Goal: Information Seeking & Learning: Understand process/instructions

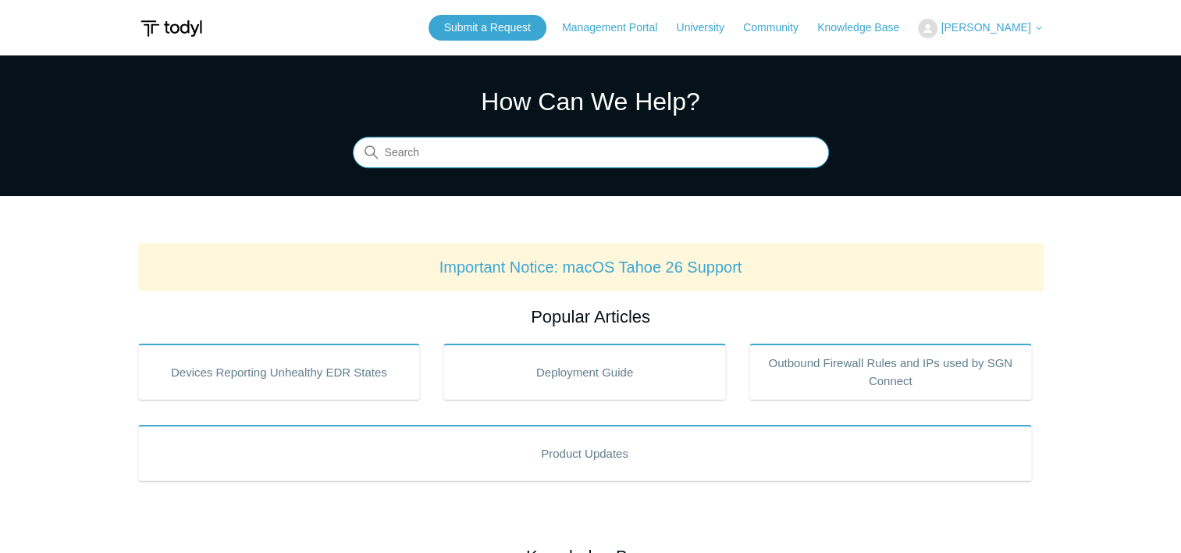
click at [500, 163] on input "Search" at bounding box center [591, 152] width 476 height 31
type input "Todyl removal tool"
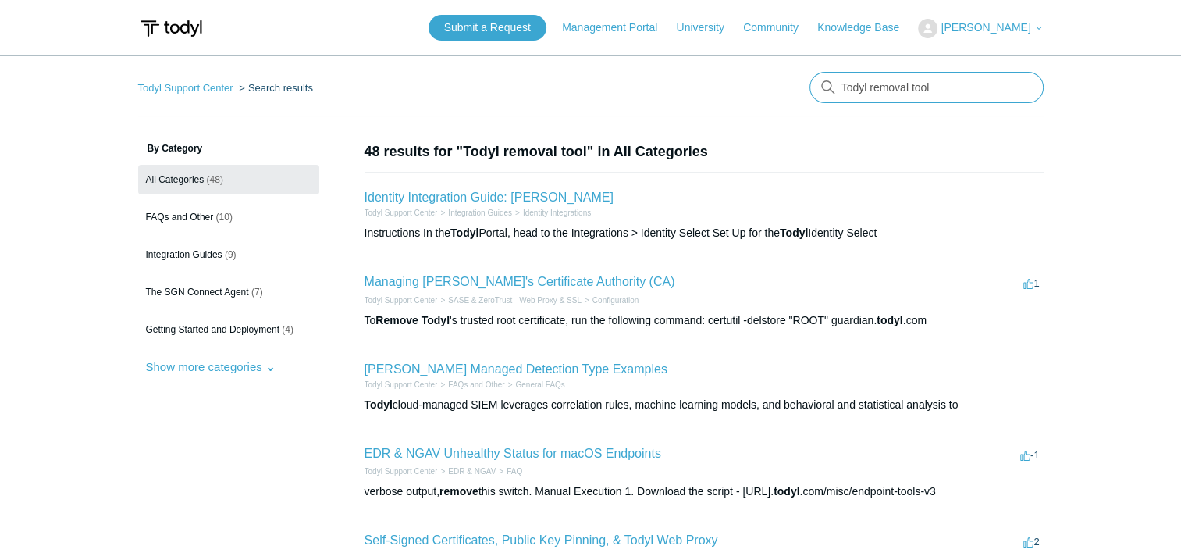
click at [918, 84] on input "Todyl removal tool" at bounding box center [927, 87] width 234 height 31
click at [920, 85] on input "Todyl removal tool" at bounding box center [927, 87] width 234 height 31
drag, startPoint x: 935, startPoint y: 85, endPoint x: 724, endPoint y: 112, distance: 211.7
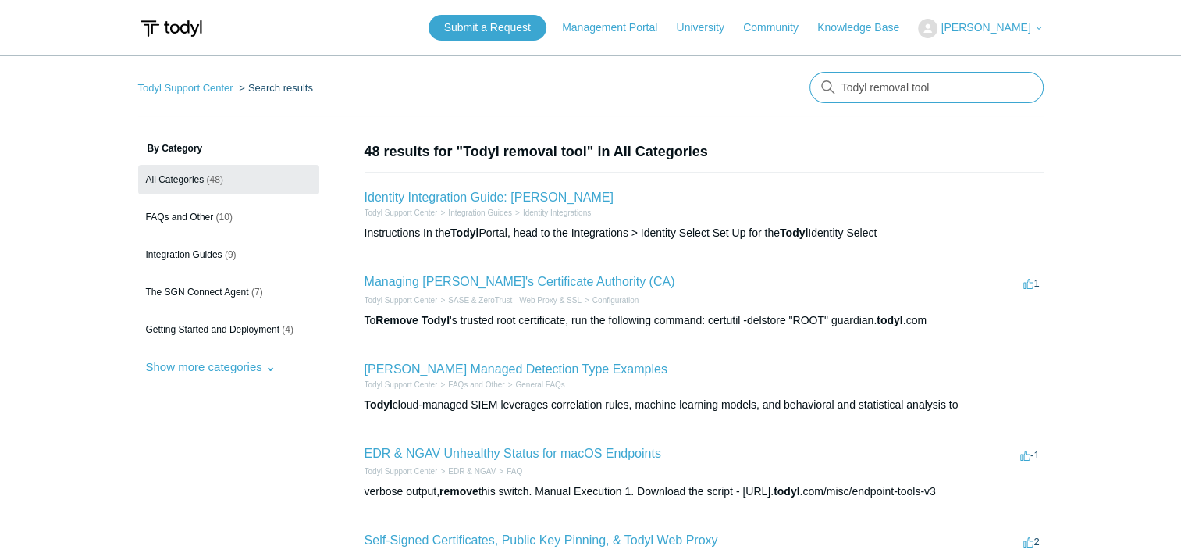
click at [724, 112] on nav "Todyl Support Center Search results There are no matching results in this help …" at bounding box center [591, 94] width 906 height 45
type input "elastic folder wont delete"
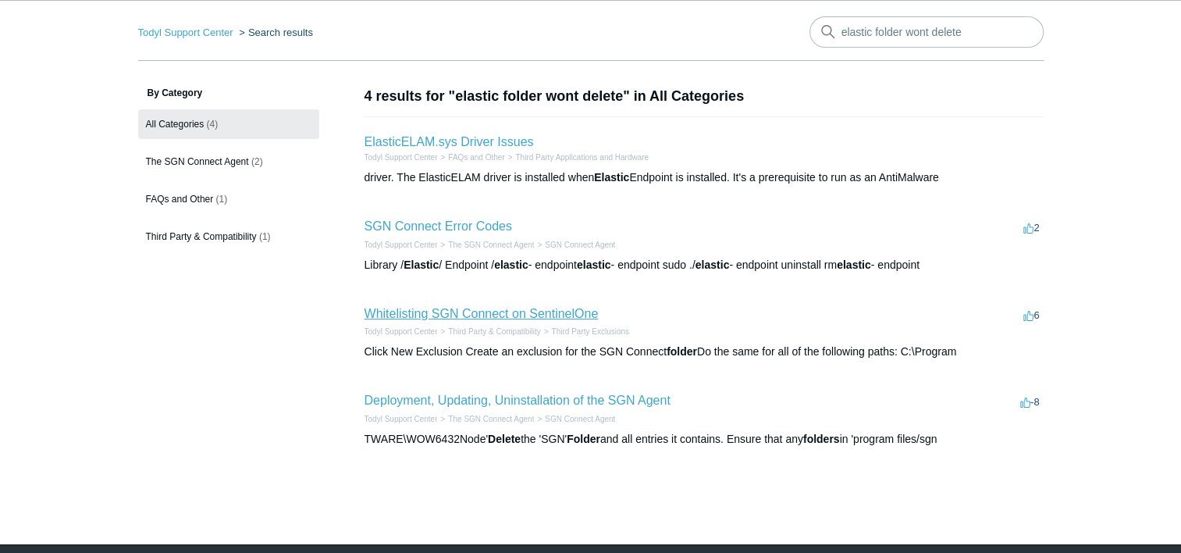
scroll to position [78, 0]
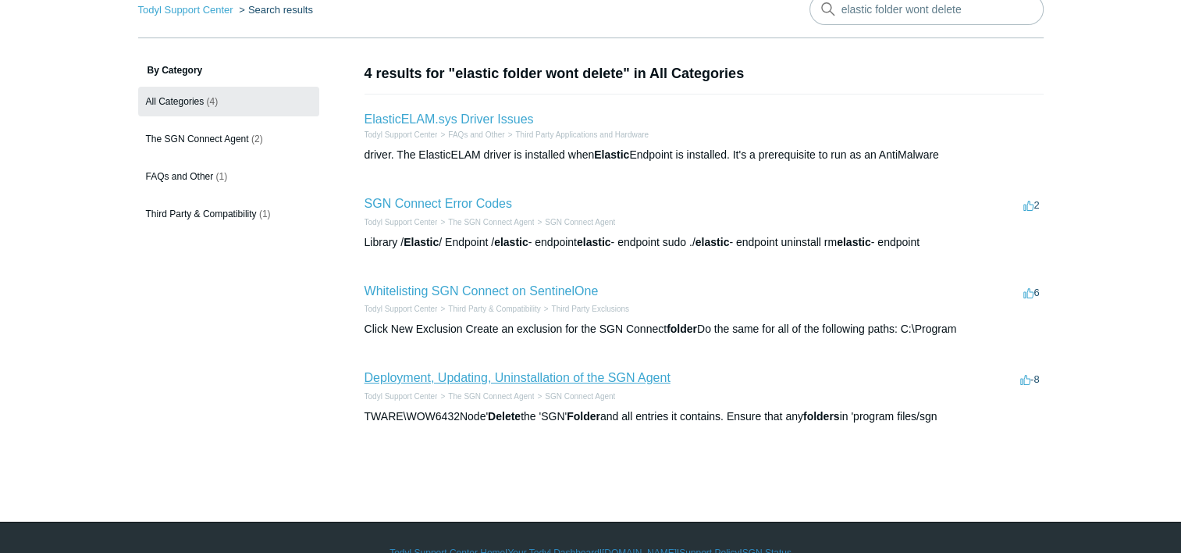
click at [433, 373] on link "Deployment, Updating, Uninstallation of the SGN Agent" at bounding box center [518, 377] width 306 height 13
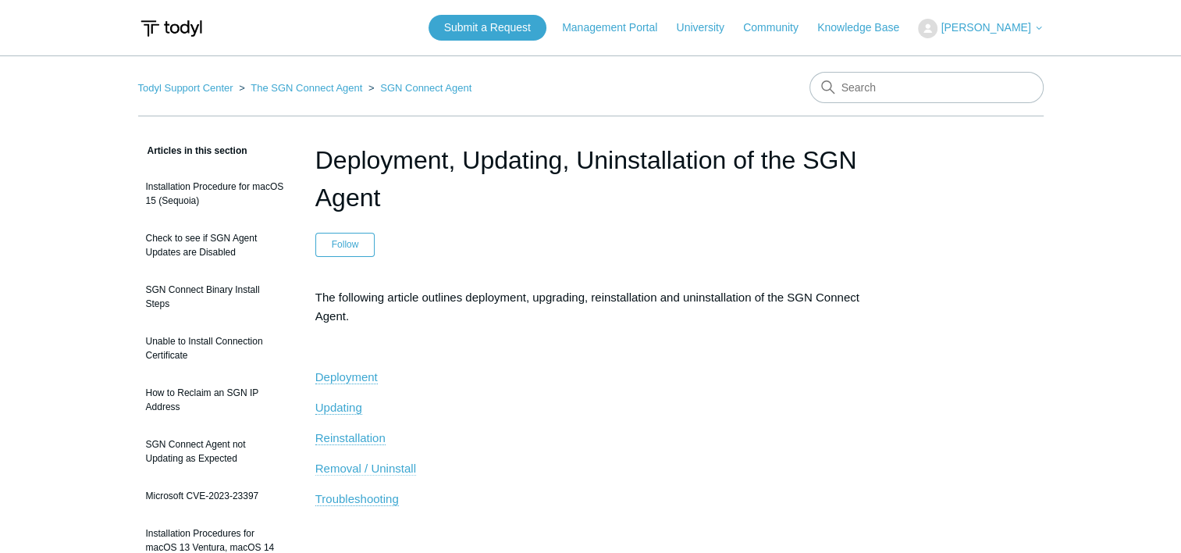
click at [378, 462] on span "Removal / Uninstall" at bounding box center [365, 467] width 101 height 13
click at [902, 87] on input "Search" at bounding box center [927, 87] width 234 height 31
click at [906, 87] on input "Search" at bounding box center [927, 87] width 234 height 31
type input "elastic"
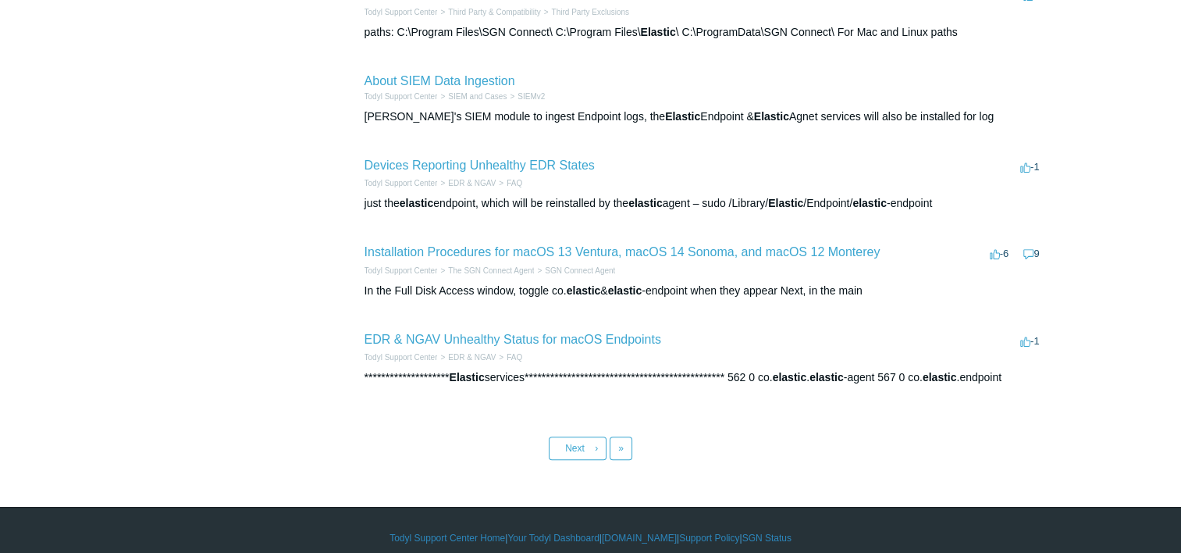
scroll to position [668, 0]
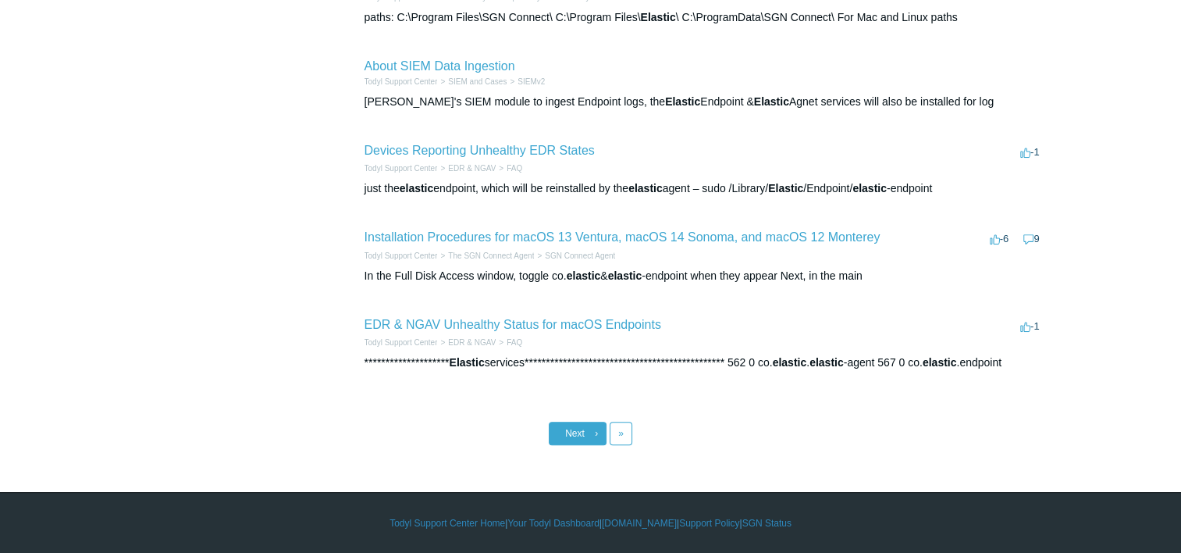
click at [589, 434] on link "Next ›" at bounding box center [578, 433] width 58 height 23
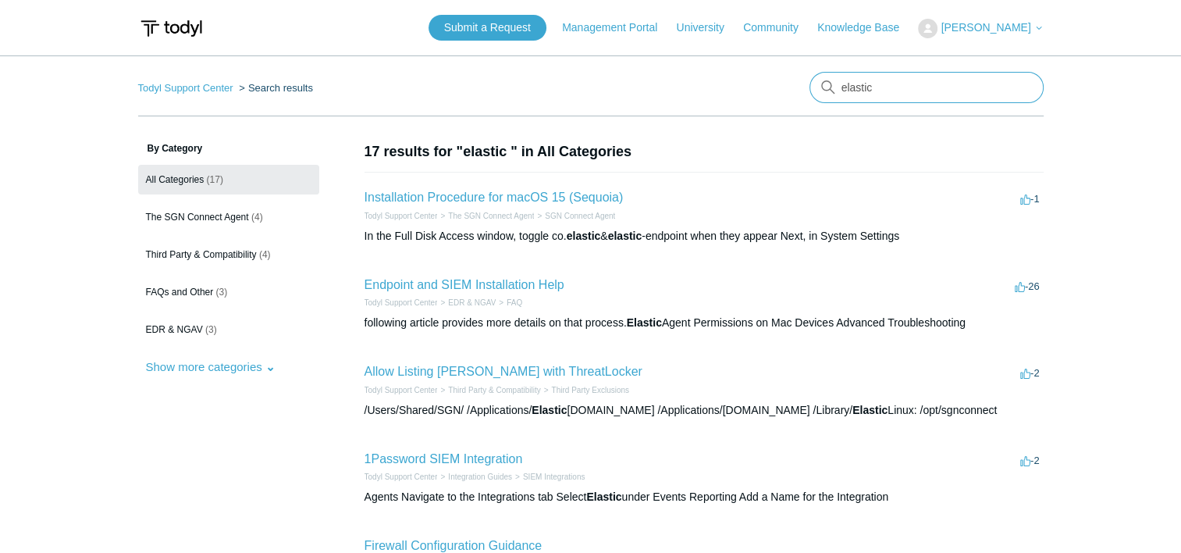
click at [904, 86] on input "elastic" at bounding box center [927, 87] width 234 height 31
type input "elastic endpoint wont delete"
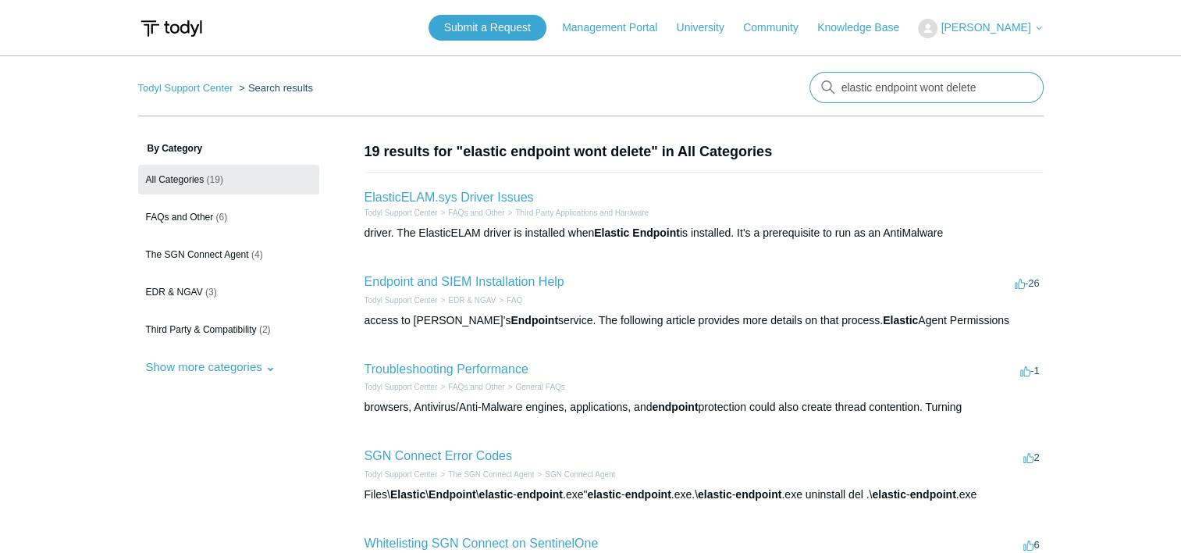
drag, startPoint x: 903, startPoint y: 91, endPoint x: 752, endPoint y: 66, distance: 152.7
click at [759, 87] on nav "Todyl Support Center Search results elastic endpoint wont delete" at bounding box center [591, 94] width 906 height 45
type input "takeown"
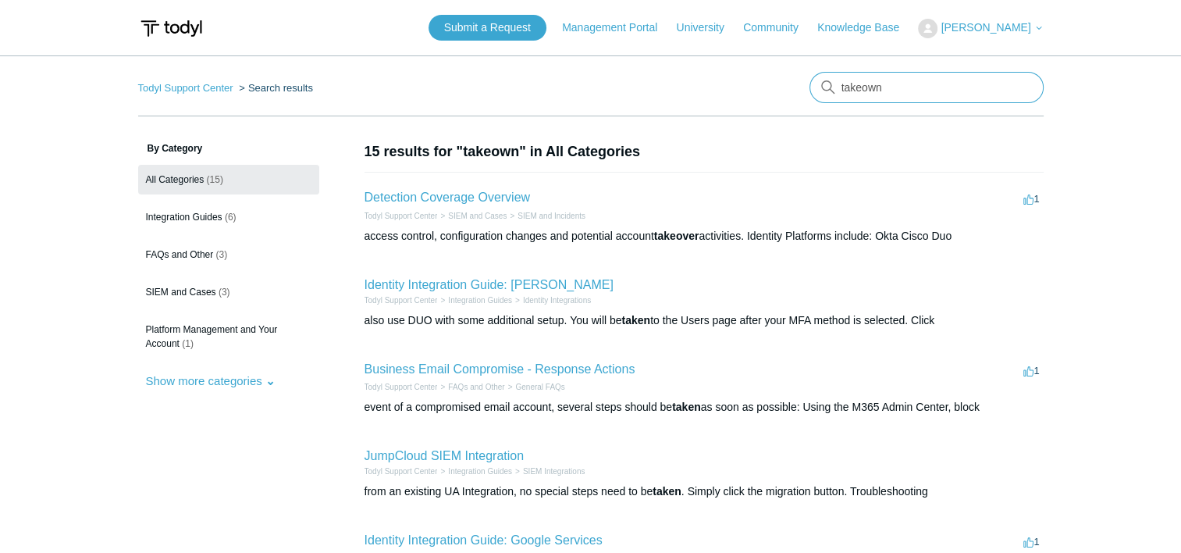
drag, startPoint x: 892, startPoint y: 87, endPoint x: 759, endPoint y: 87, distance: 132.7
click at [754, 100] on nav "Todyl Support Center Search results [GEOGRAPHIC_DATA]" at bounding box center [591, 94] width 906 height 45
click at [846, 25] on link "Knowledge Base" at bounding box center [866, 28] width 98 height 16
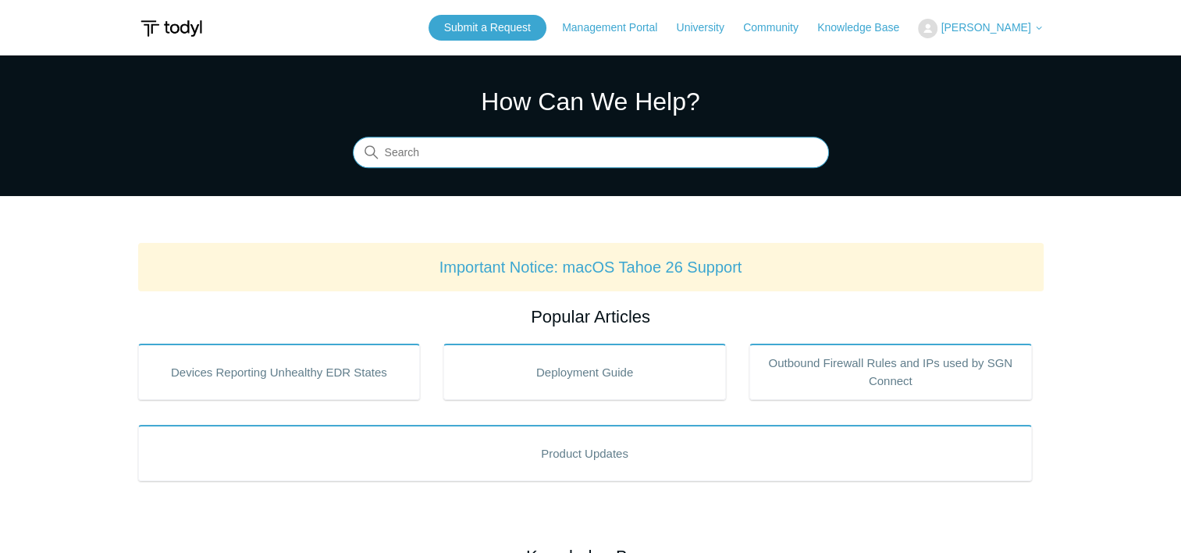
click at [554, 158] on input "Search" at bounding box center [591, 152] width 476 height 31
type input "uninstaller"
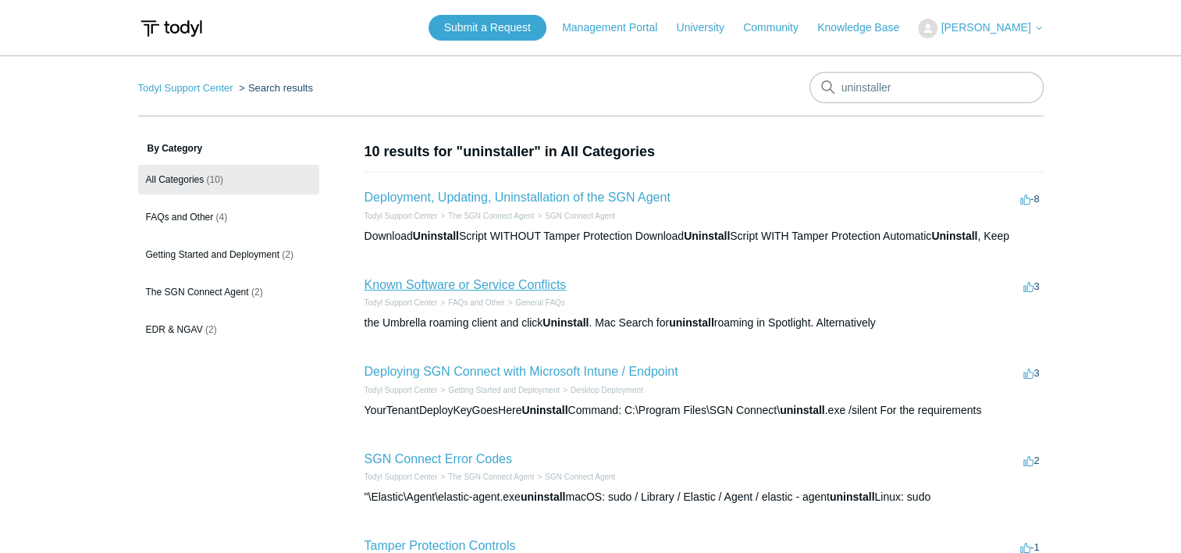
click at [437, 285] on link "Known Software or Service Conflicts" at bounding box center [466, 284] width 202 height 13
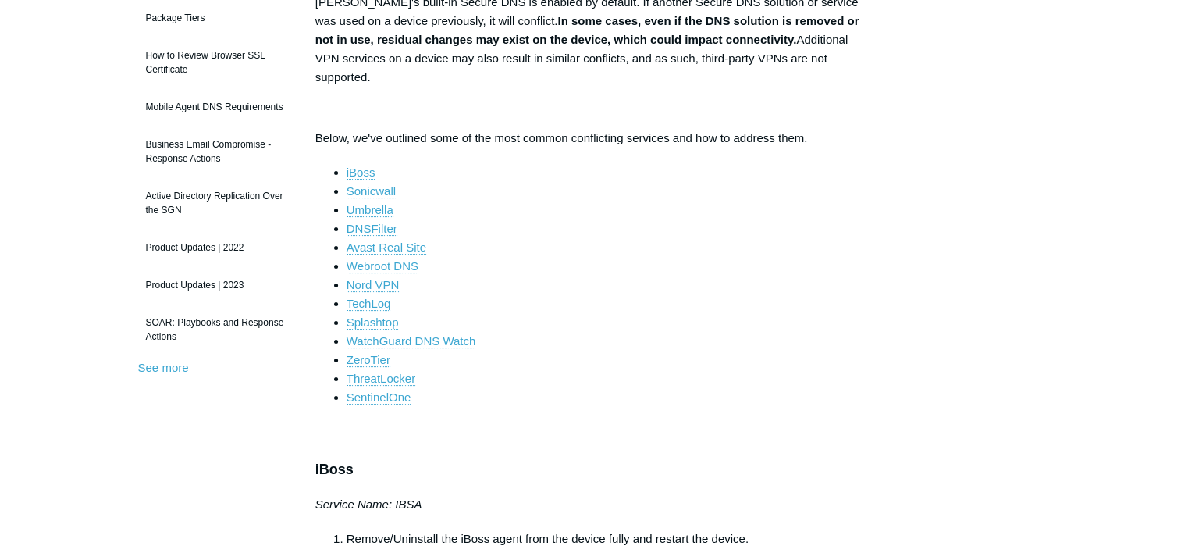
scroll to position [312, 0]
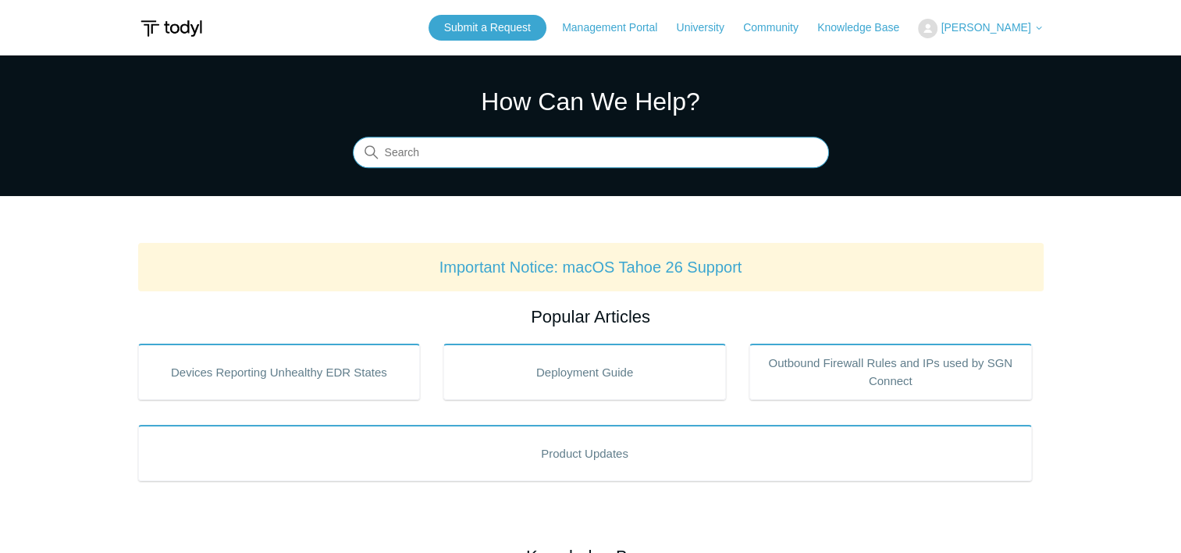
click at [764, 156] on input "Search" at bounding box center [591, 152] width 476 height 31
type input "d"
type input "D"
type input "Degraded"
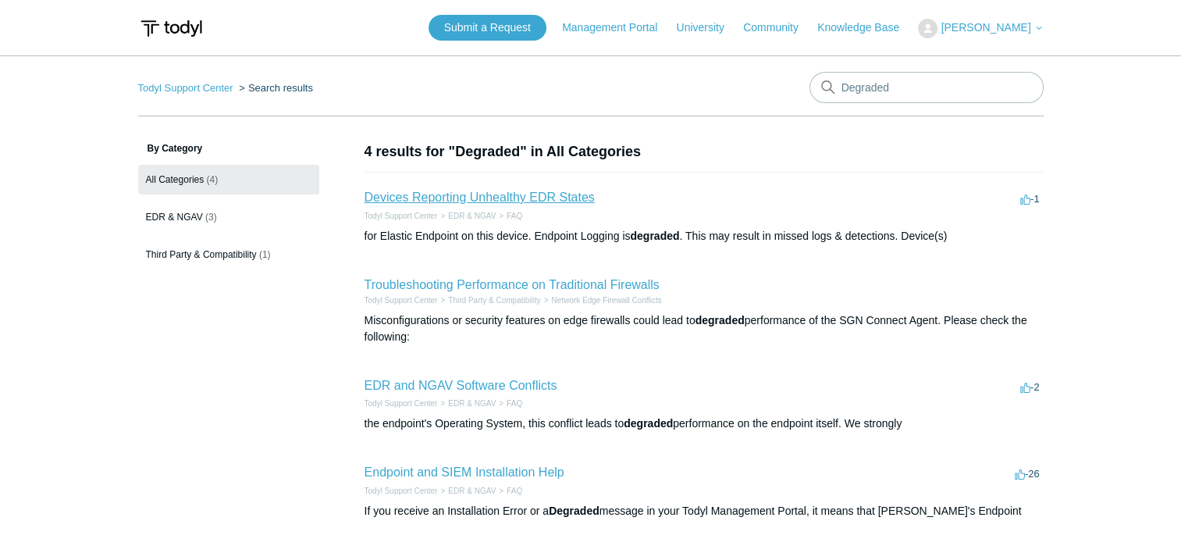
click at [415, 203] on link "Devices Reporting Unhealthy EDR States" at bounding box center [480, 196] width 230 height 13
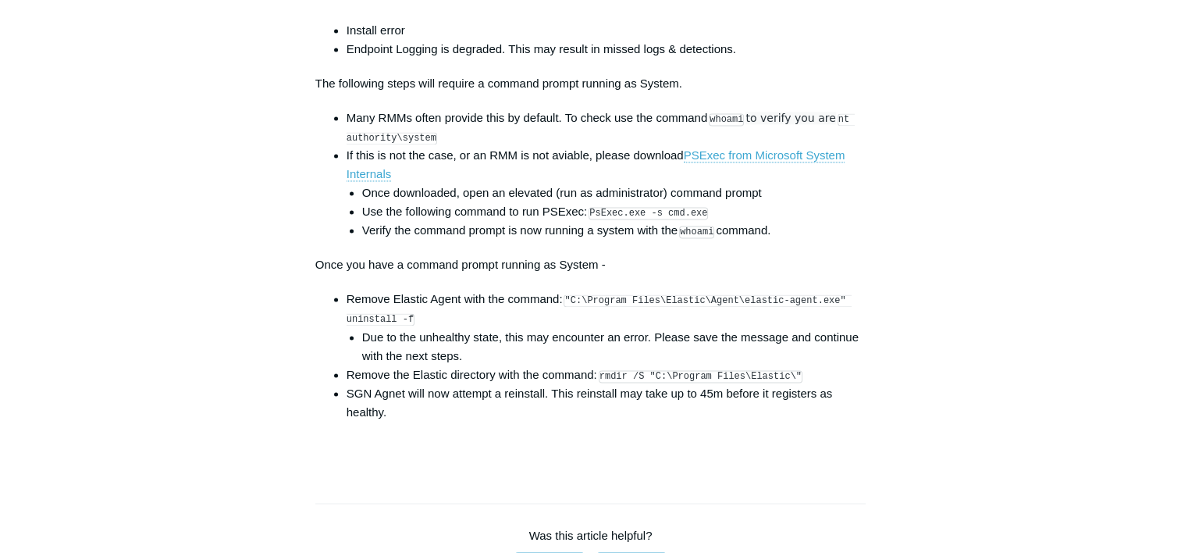
scroll to position [2186, 0]
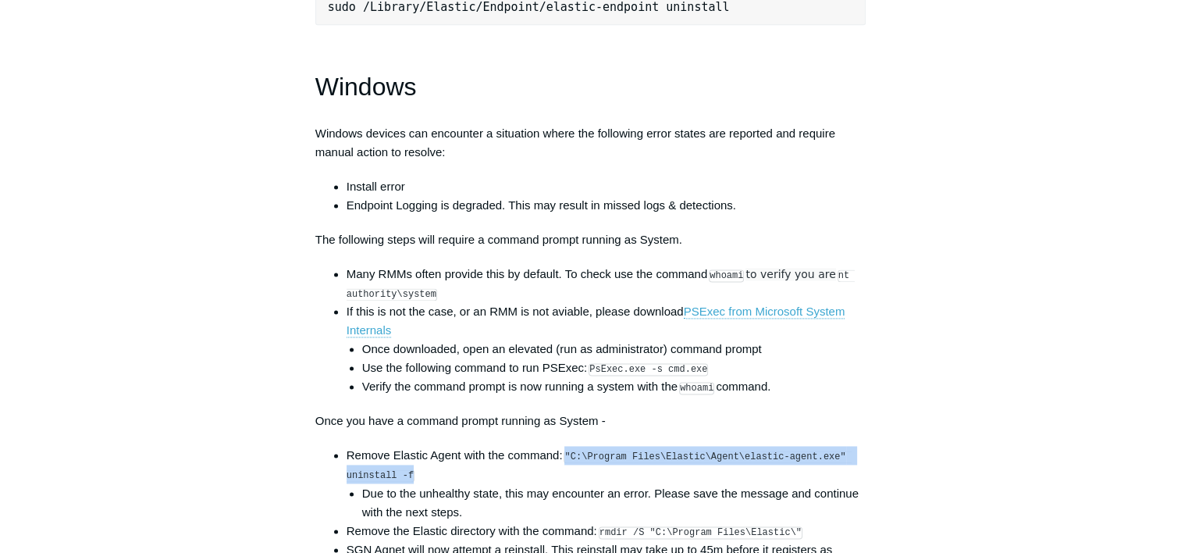
drag, startPoint x: 570, startPoint y: 462, endPoint x: 625, endPoint y: 491, distance: 61.8
click at [625, 491] on li "Remove Elastic Agent with the command: "C:\Program Files\Elastic\Agent\elastic-…" at bounding box center [607, 483] width 520 height 75
copy code ""C:\Program Files\Elastic\Agent\elastic-agent.exe" uninstall -f"
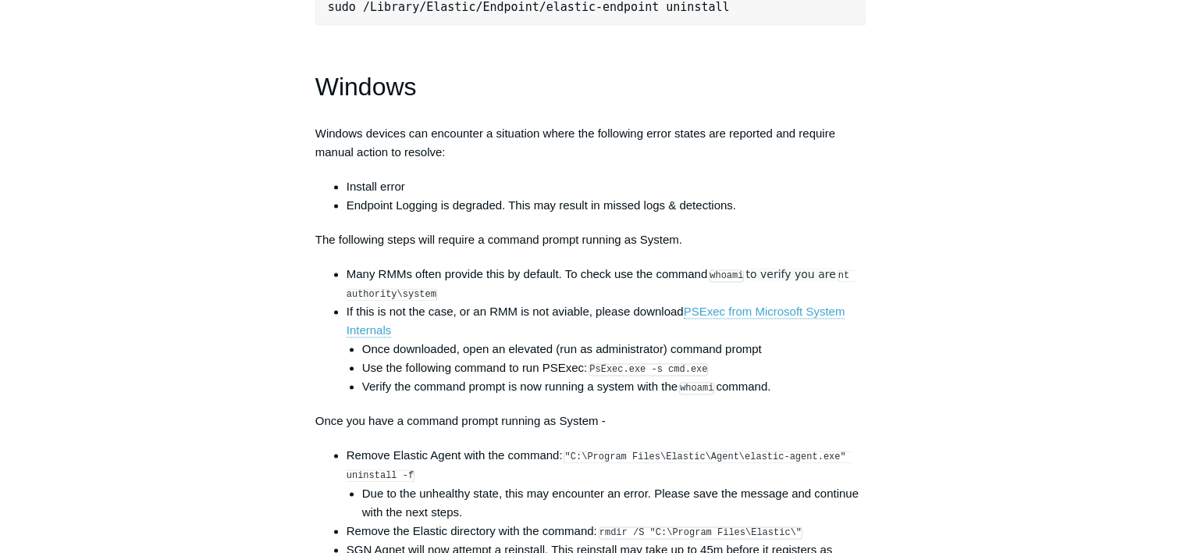
drag, startPoint x: 243, startPoint y: 64, endPoint x: 310, endPoint y: 11, distance: 85.6
